Goal: Task Accomplishment & Management: Manage account settings

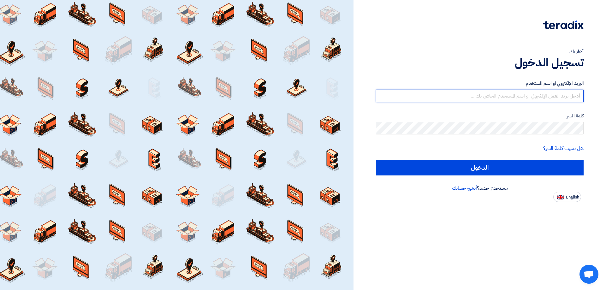
click at [549, 98] on input "text" at bounding box center [480, 96] width 208 height 13
type input "[EMAIL_ADDRESS][DOMAIN_NAME]"
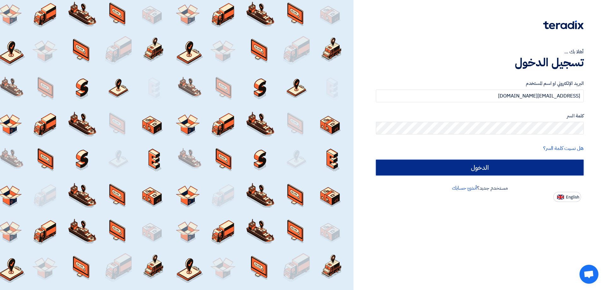
click at [499, 171] on input "الدخول" at bounding box center [480, 168] width 208 height 16
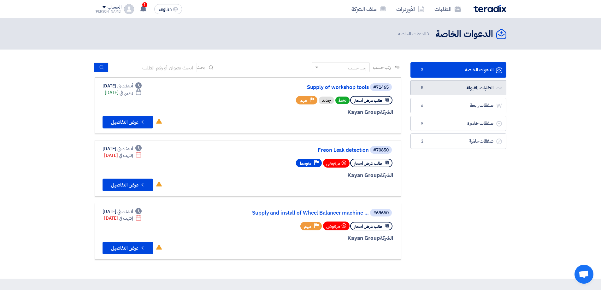
click at [481, 87] on link "الطلبات المقبولة الطلبات المقبولة 5" at bounding box center [459, 87] width 96 height 15
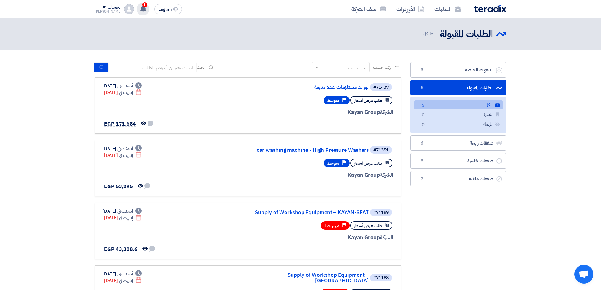
click at [142, 4] on span "1" at bounding box center [144, 4] width 5 height 5
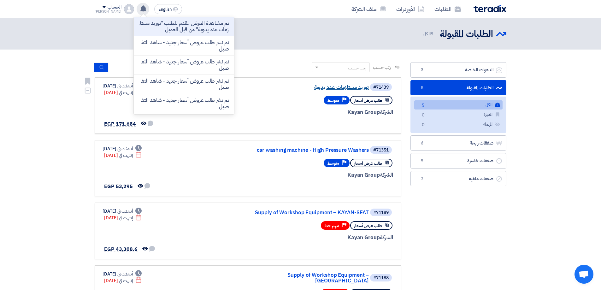
click at [359, 87] on link "توريد مستلزمات عدد يدوية" at bounding box center [306, 88] width 126 height 6
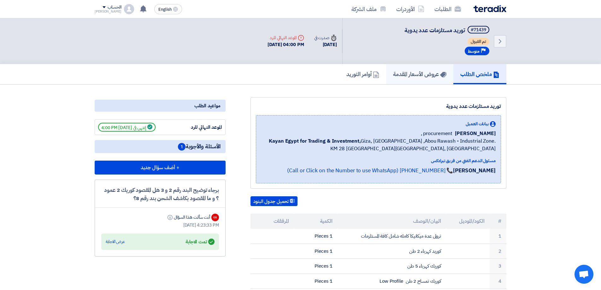
click at [424, 76] on h5 "عروض الأسعار المقدمة" at bounding box center [419, 73] width 53 height 7
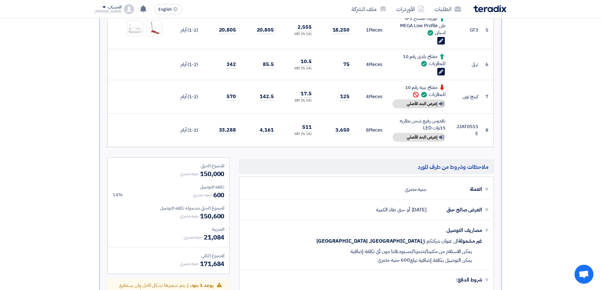
scroll to position [442, 0]
